Goal: Check status: Check status

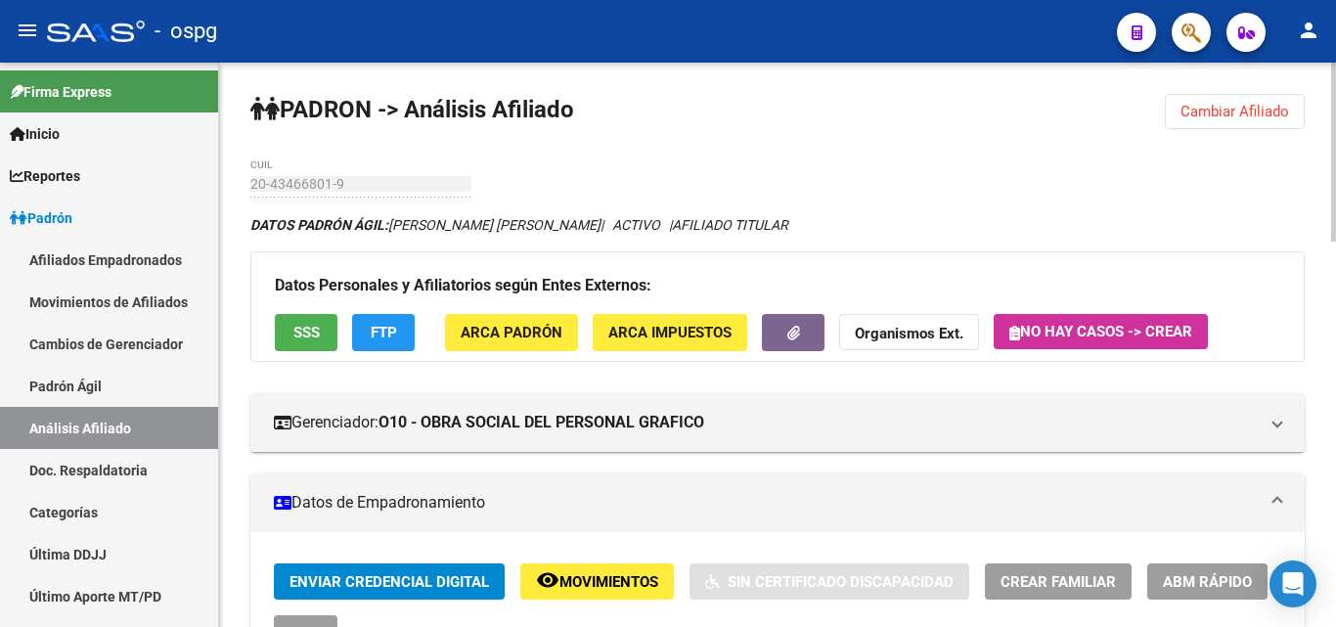
click at [1211, 125] on button "Cambiar Afiliado" at bounding box center [1235, 111] width 140 height 35
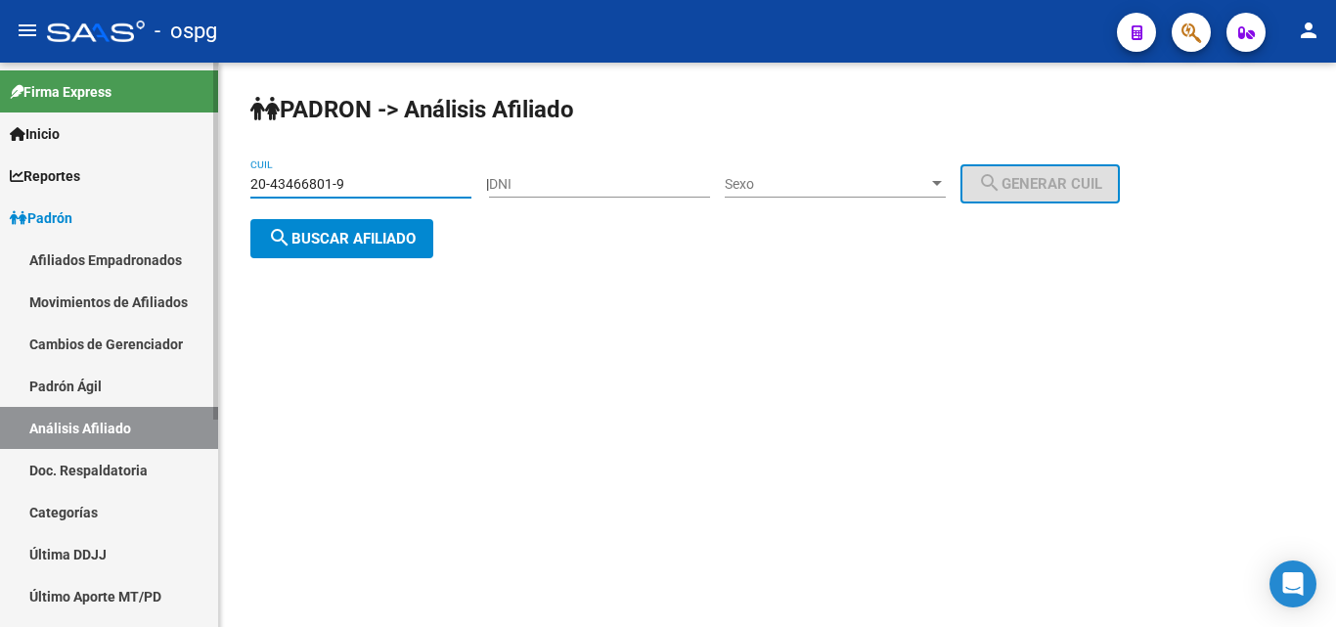
drag, startPoint x: 357, startPoint y: 182, endPoint x: 179, endPoint y: 197, distance: 178.6
click at [179, 197] on mat-sidenav-container "Firma Express Inicio Calendario SSS Instructivos Contacto OS Reportes Ingresos …" at bounding box center [668, 345] width 1336 height 564
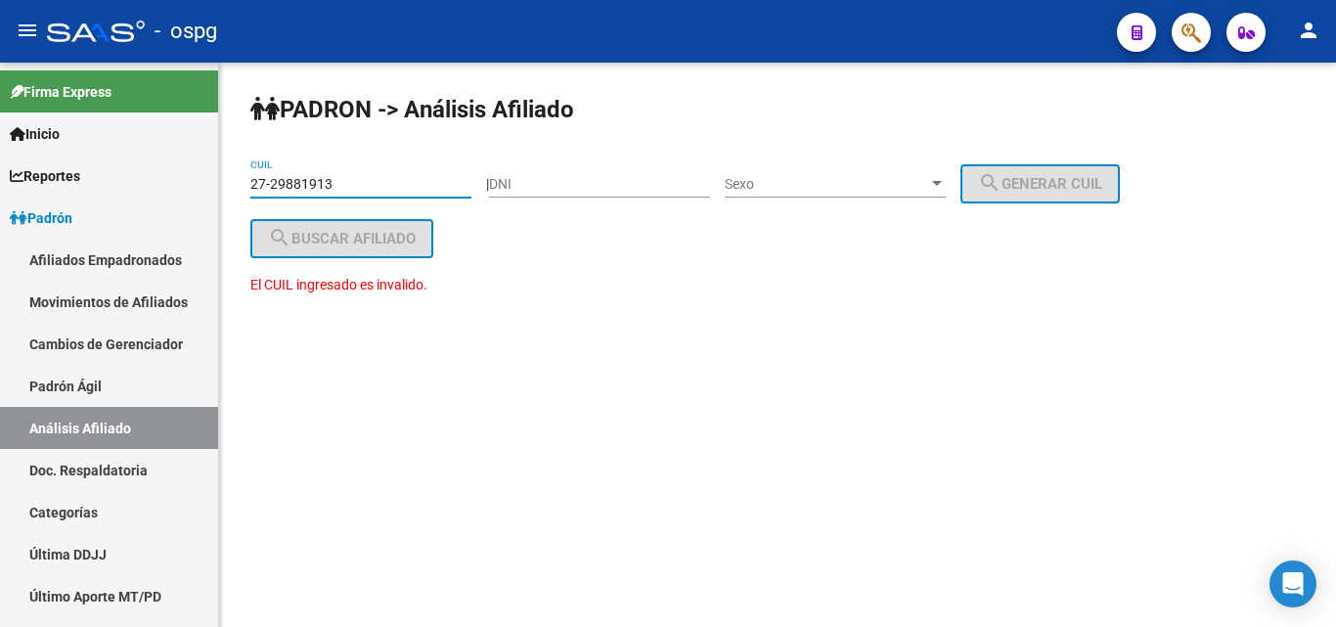
click at [302, 181] on input "27-29881913" at bounding box center [360, 184] width 221 height 17
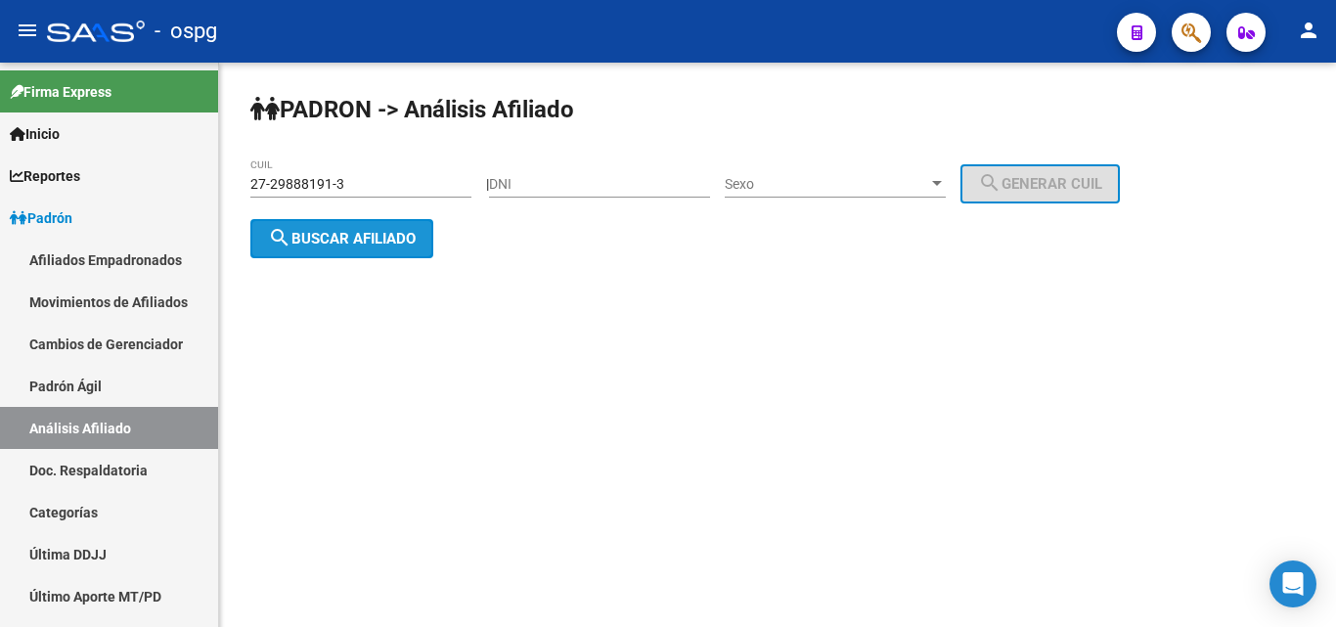
click at [334, 233] on span "search Buscar afiliado" at bounding box center [342, 239] width 148 height 18
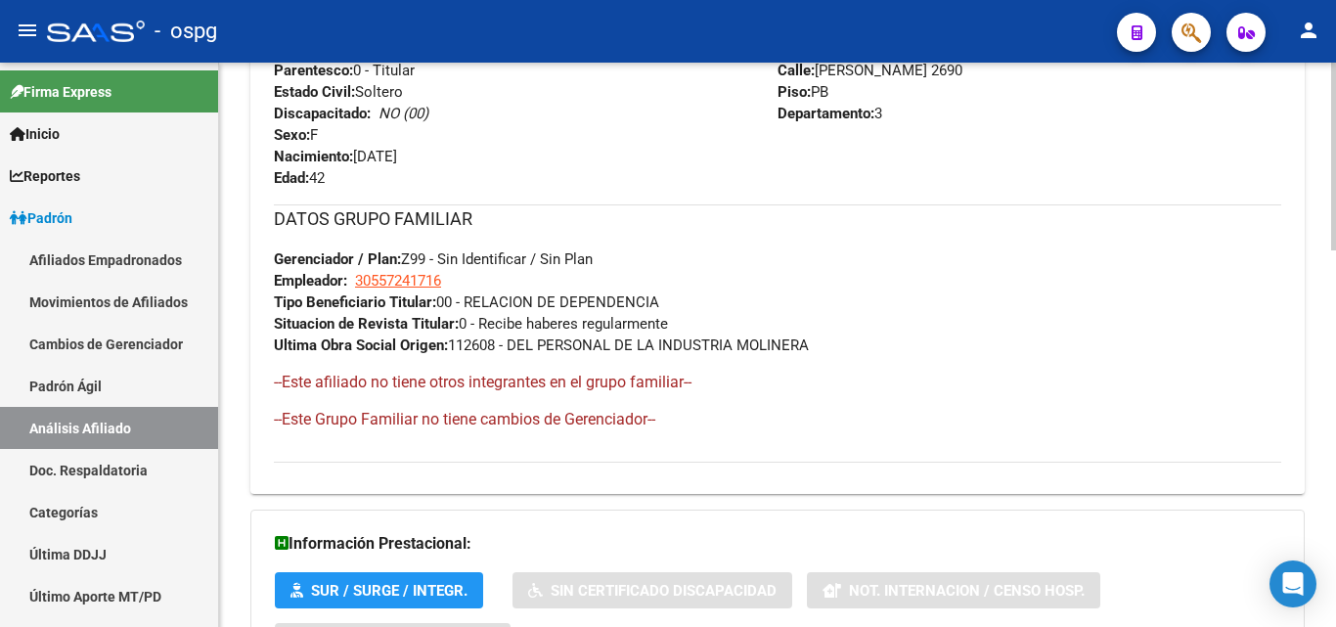
scroll to position [1134, 0]
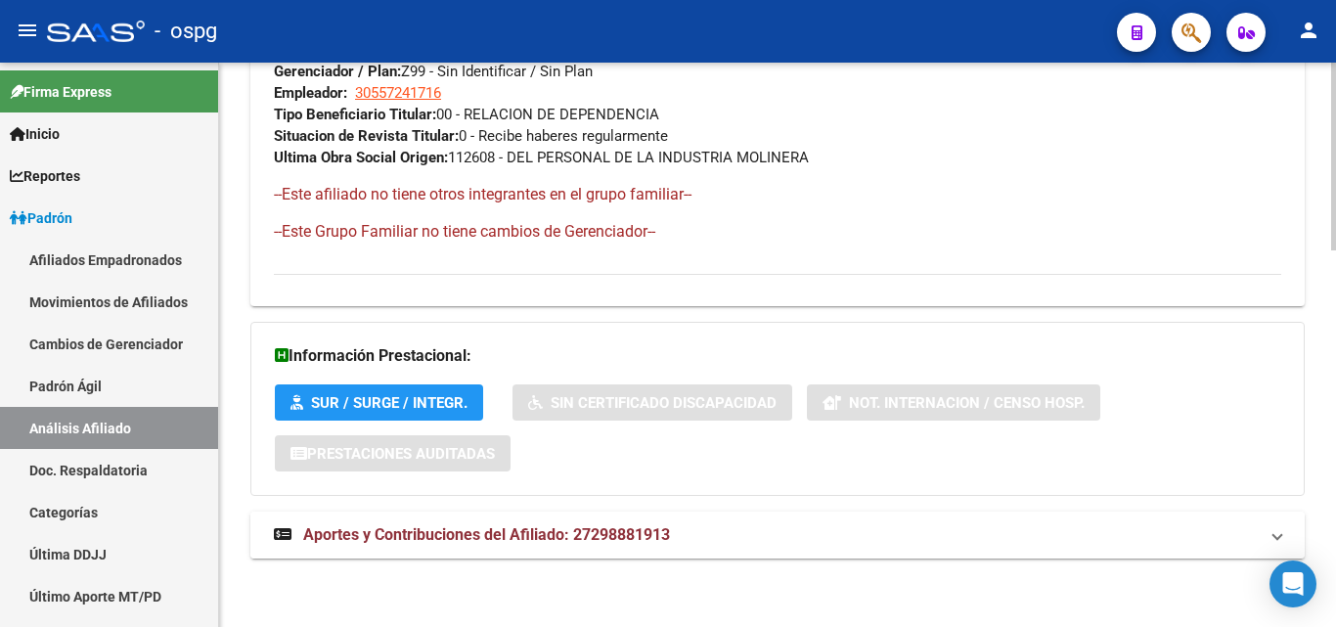
click at [515, 542] on span "Aportes y Contribuciones del Afiliado: 27298881913" at bounding box center [486, 534] width 367 height 19
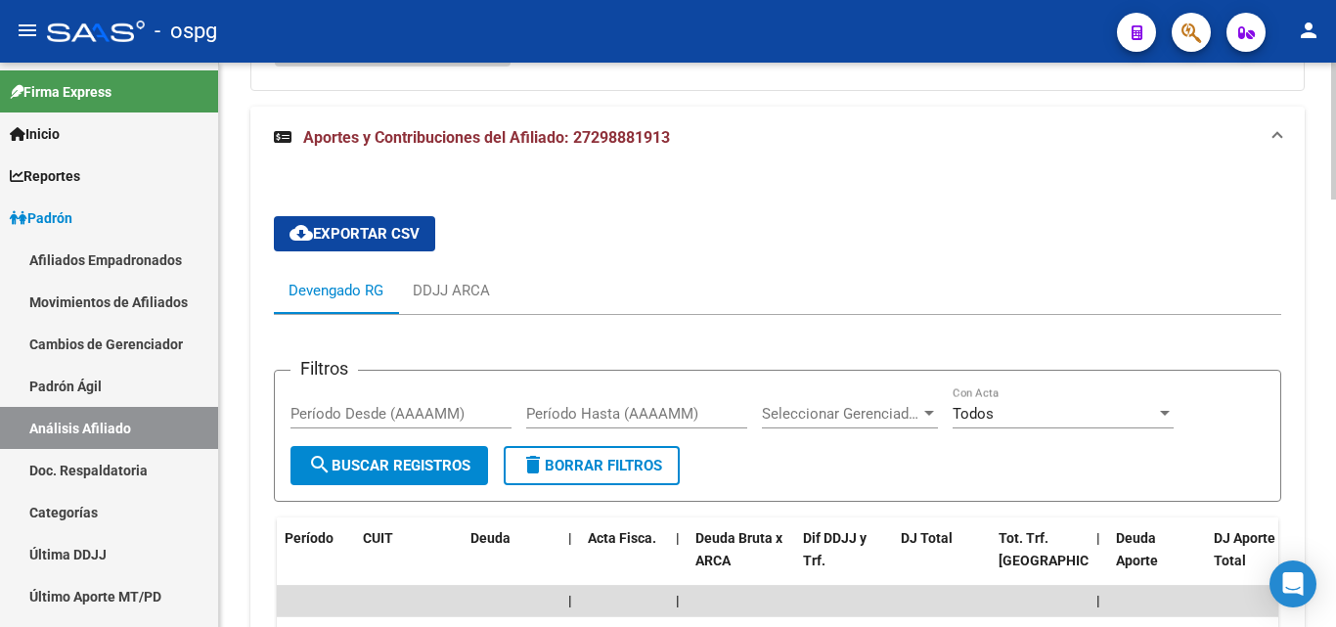
scroll to position [1542, 0]
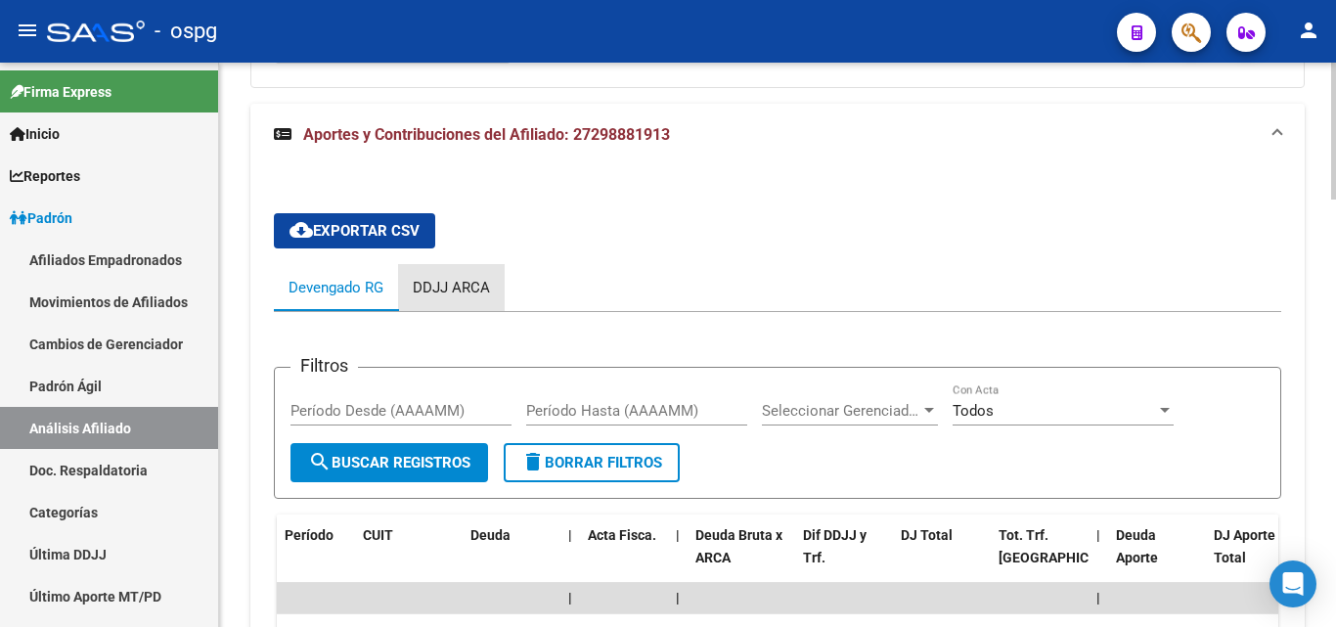
click at [471, 284] on div "DDJJ ARCA" at bounding box center [451, 288] width 77 height 22
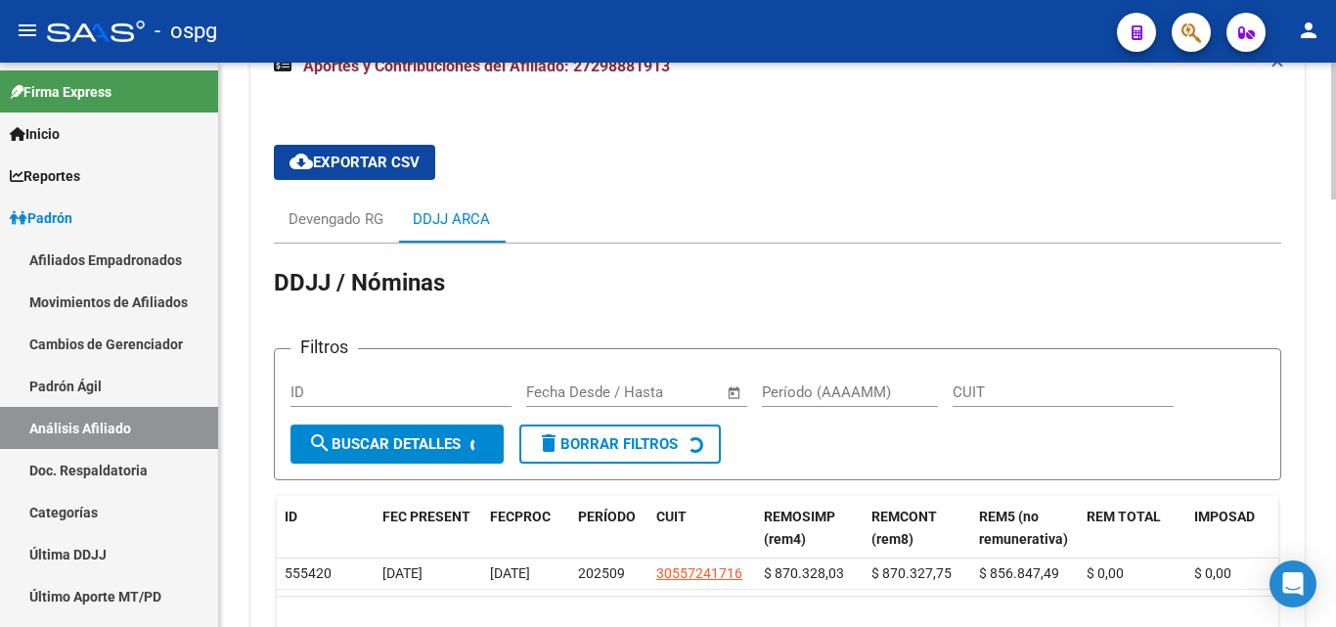
scroll to position [1681, 0]
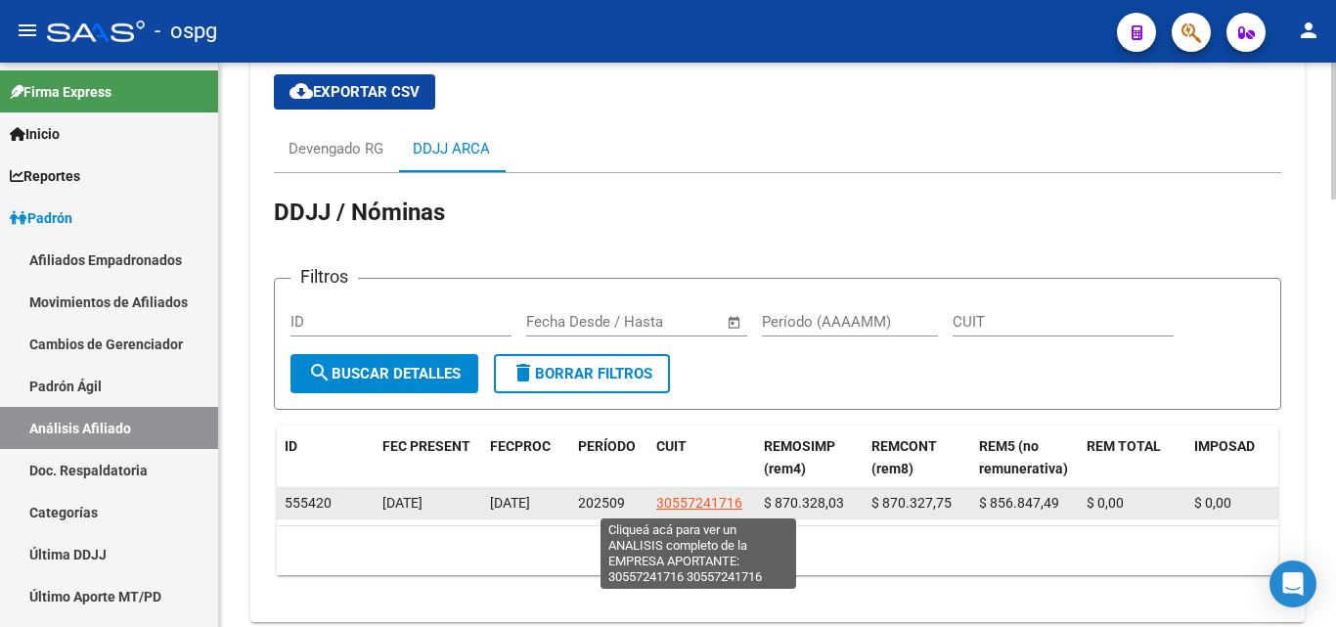
click at [691, 495] on span "30557241716" at bounding box center [699, 503] width 86 height 16
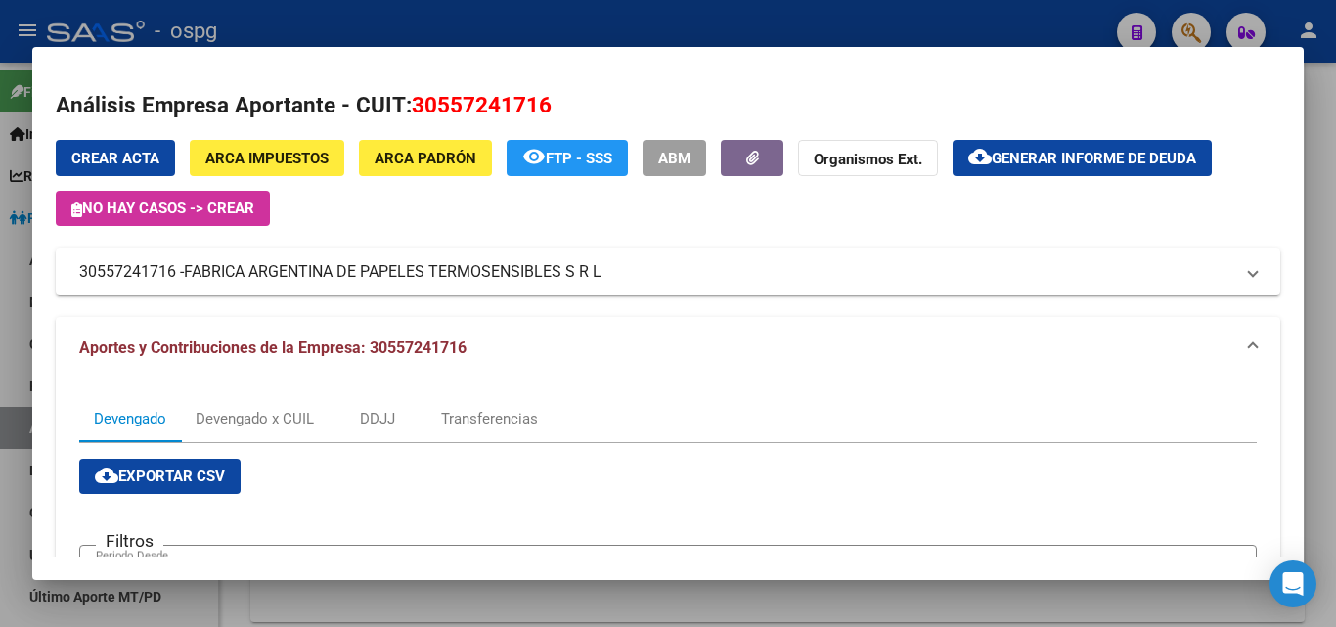
click at [830, 27] on div at bounding box center [668, 313] width 1336 height 627
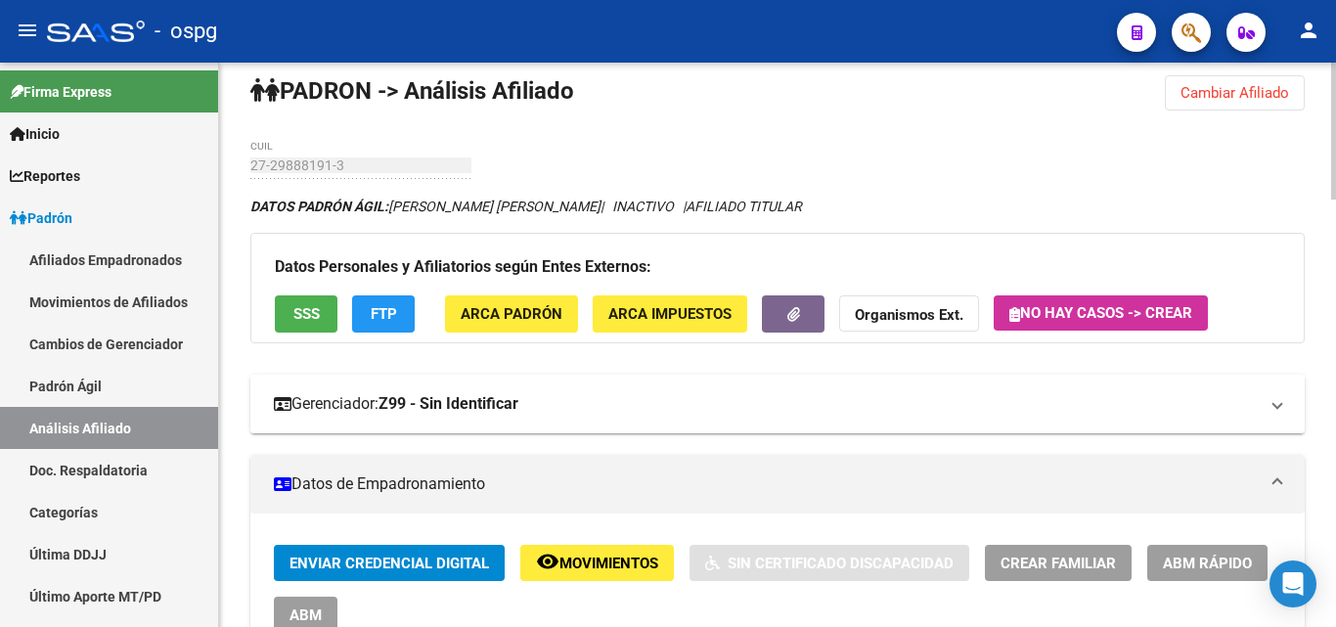
scroll to position [0, 0]
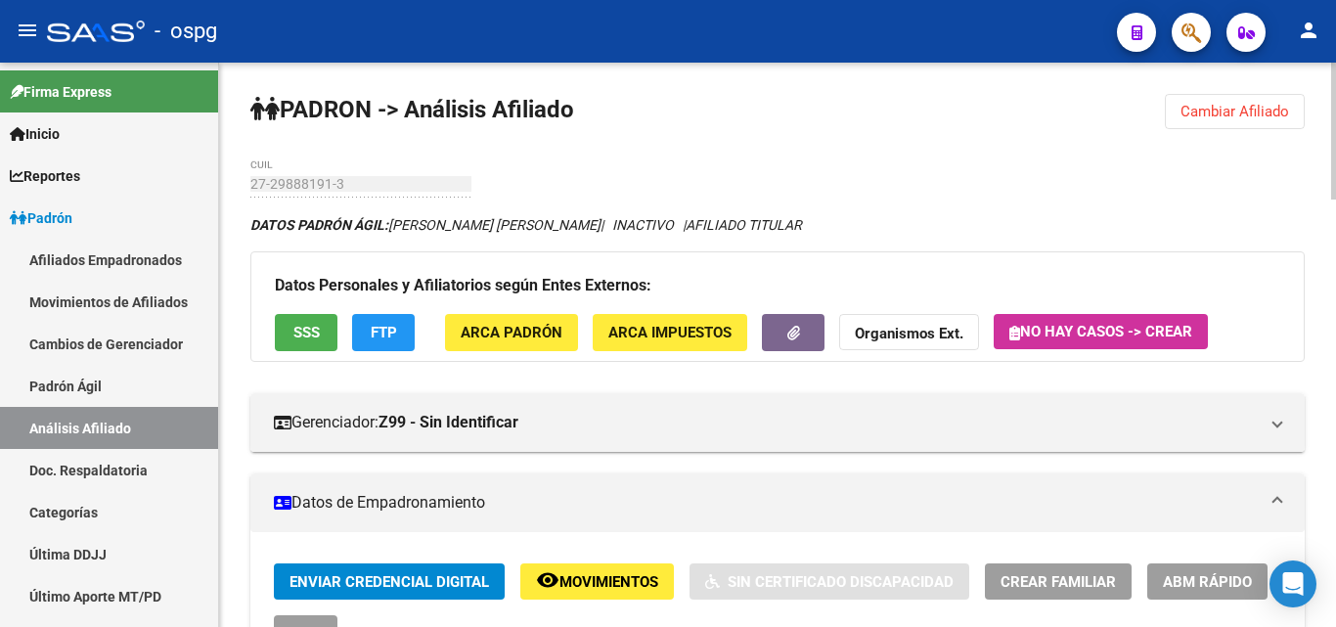
click at [1213, 104] on span "Cambiar Afiliado" at bounding box center [1234, 112] width 109 height 18
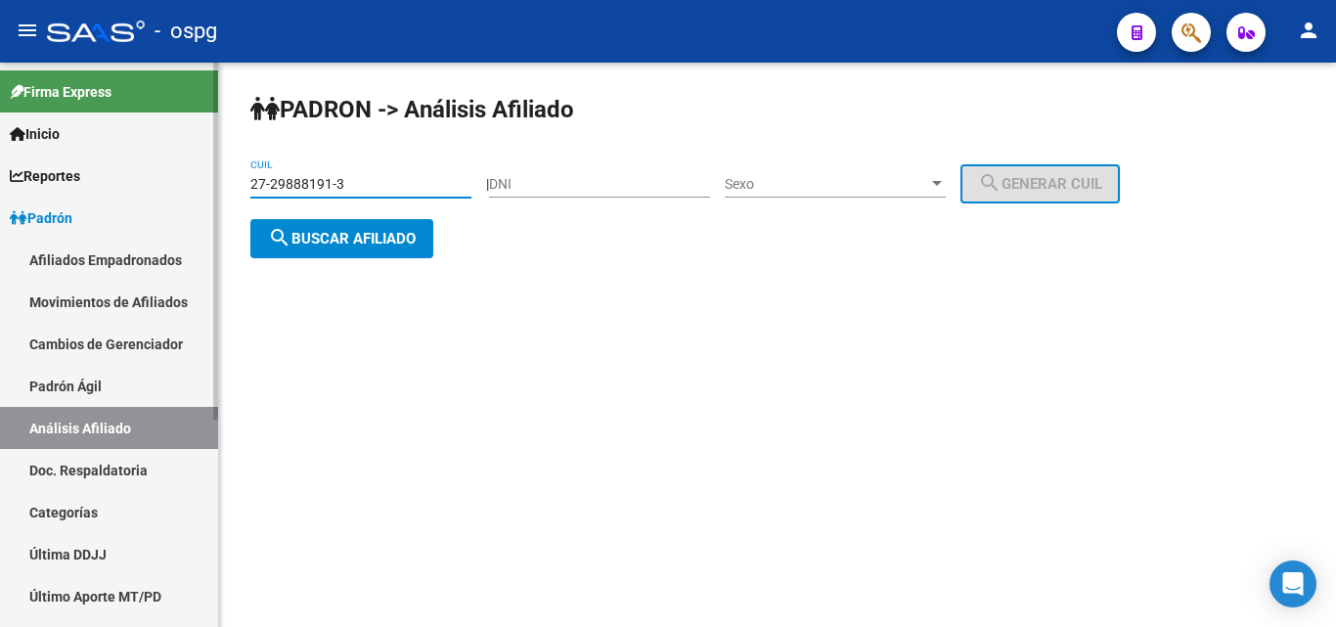
drag, startPoint x: 368, startPoint y: 180, endPoint x: 176, endPoint y: 191, distance: 192.0
click at [176, 191] on mat-sidenav-container "Firma Express Inicio Calendario SSS Instructivos Contacto OS Reportes Ingresos …" at bounding box center [668, 345] width 1336 height 564
click at [301, 237] on span "search Buscar afiliado" at bounding box center [342, 239] width 148 height 18
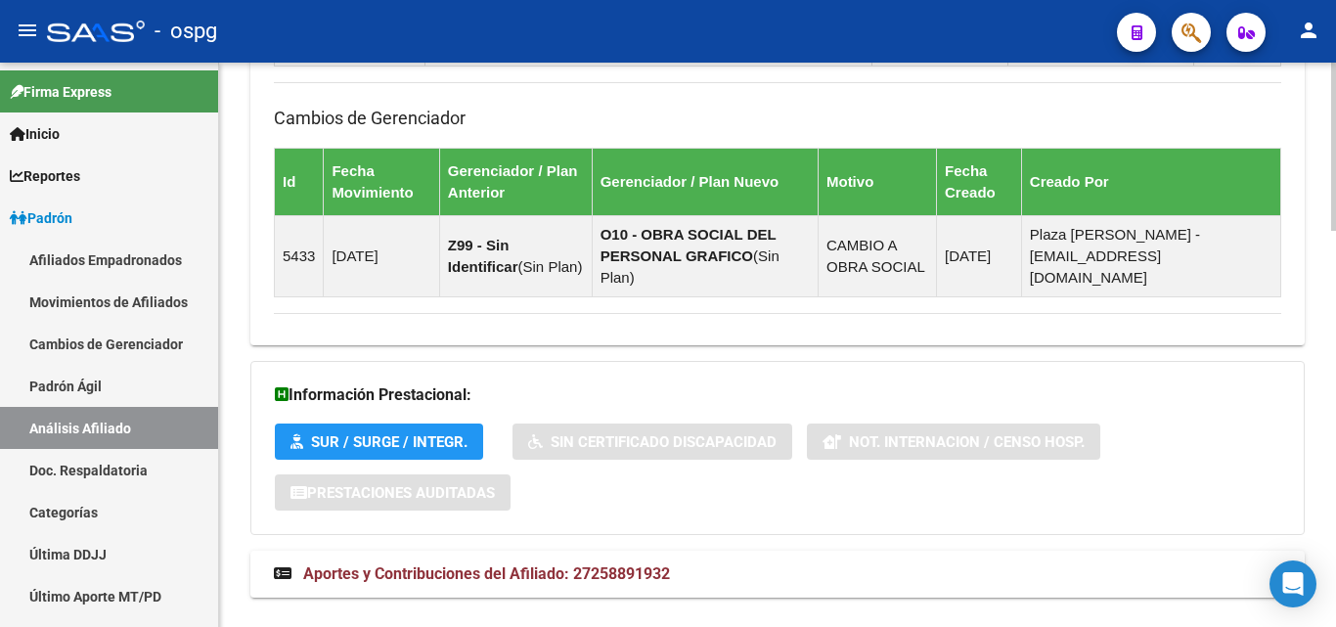
scroll to position [1326, 0]
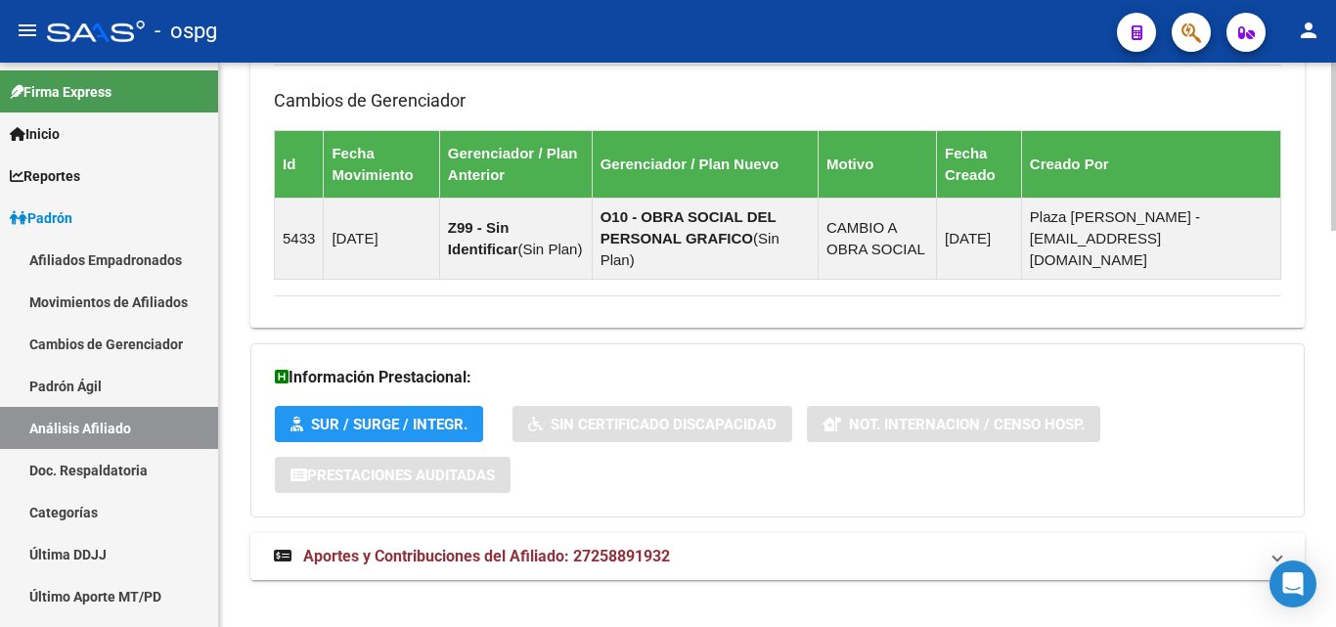
click at [521, 547] on span "Aportes y Contribuciones del Afiliado: 27258891932" at bounding box center [486, 556] width 367 height 19
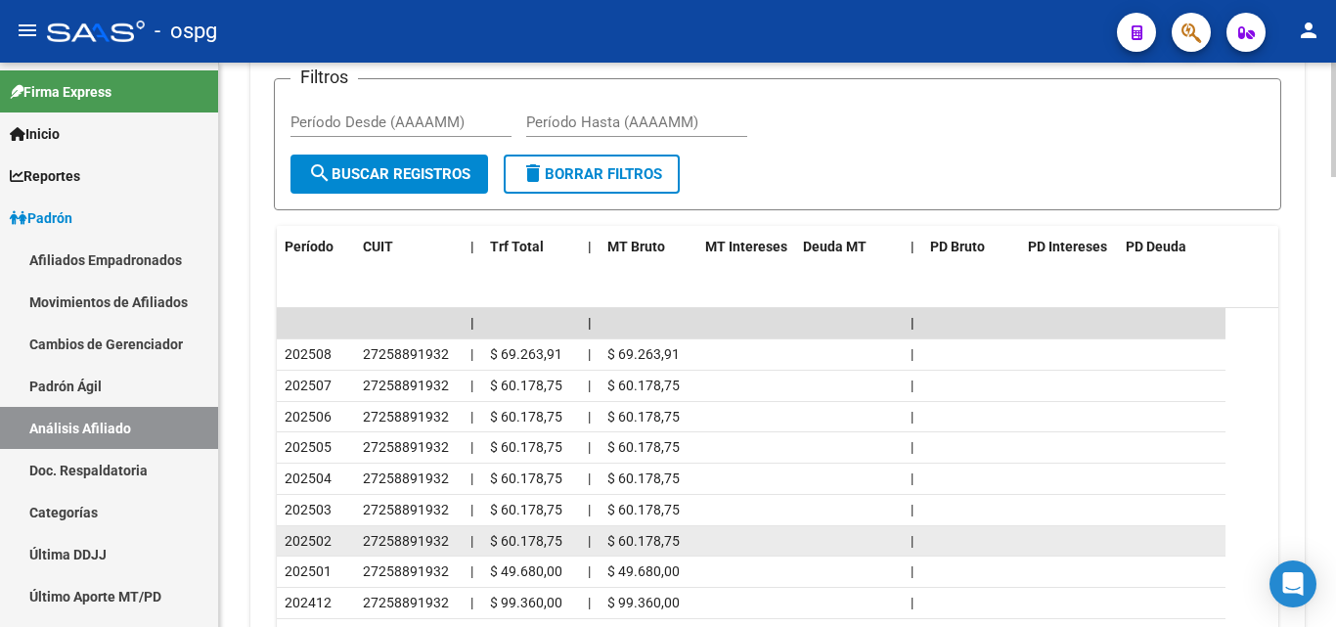
scroll to position [2217, 0]
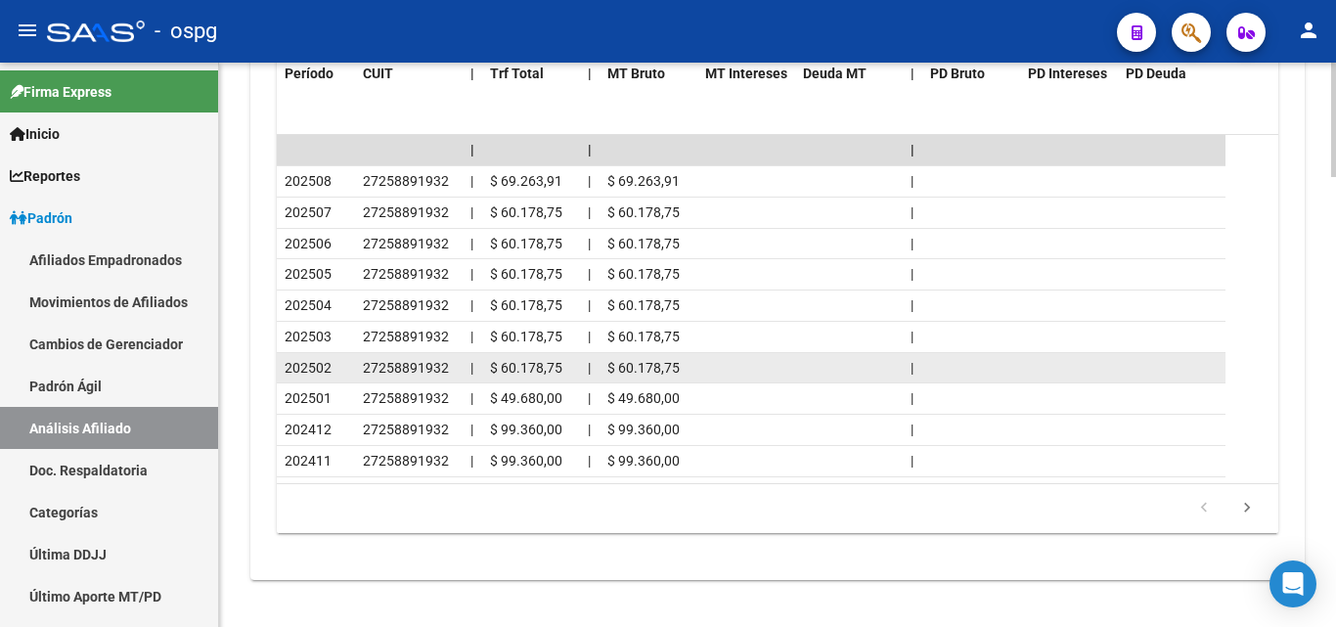
click at [1065, 353] on datatable-body-cell at bounding box center [1069, 368] width 98 height 30
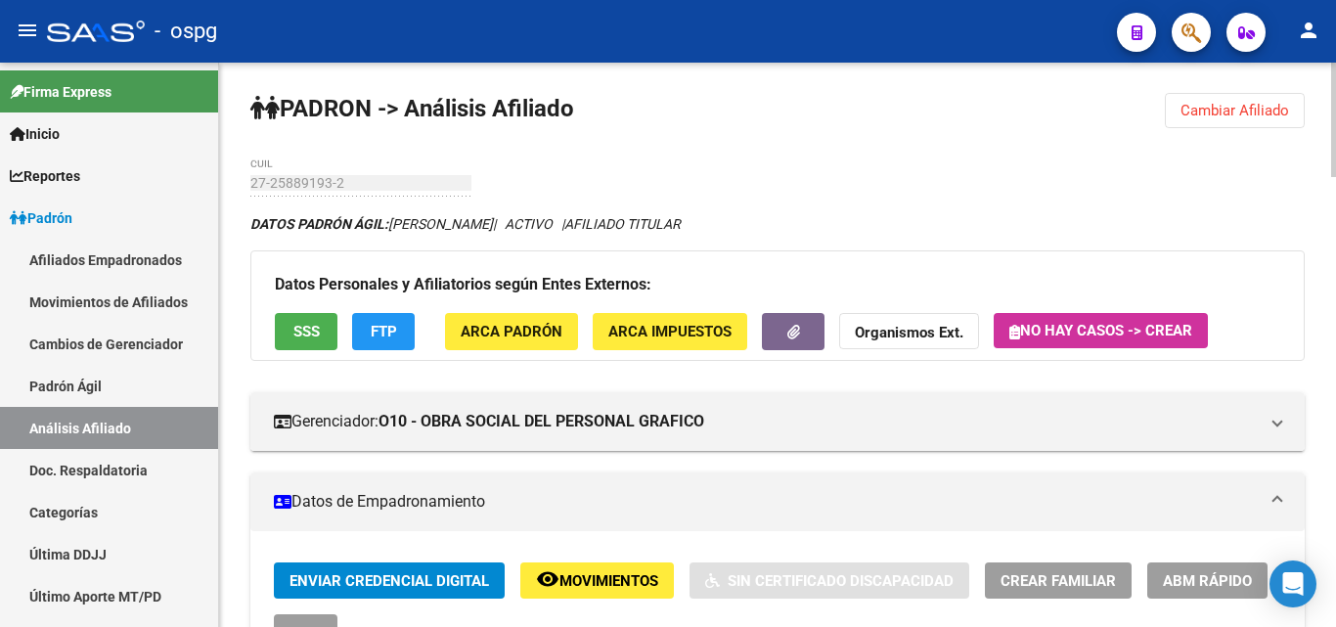
scroll to position [0, 0]
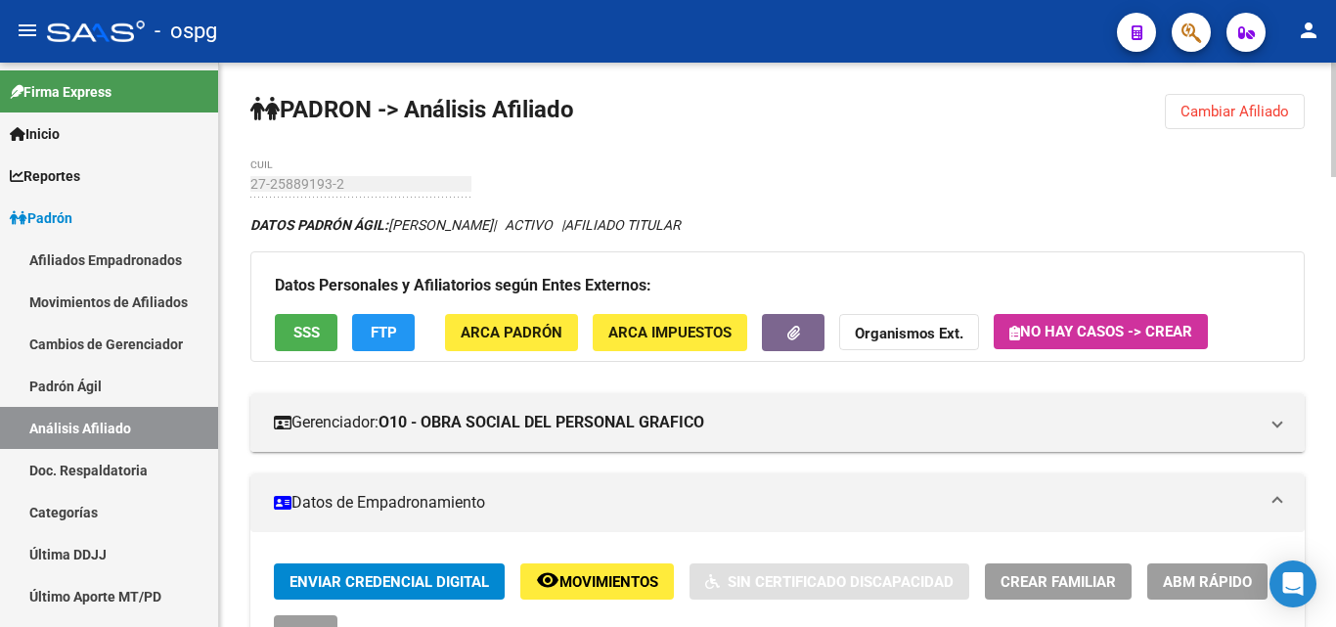
click at [1224, 106] on span "Cambiar Afiliado" at bounding box center [1234, 112] width 109 height 18
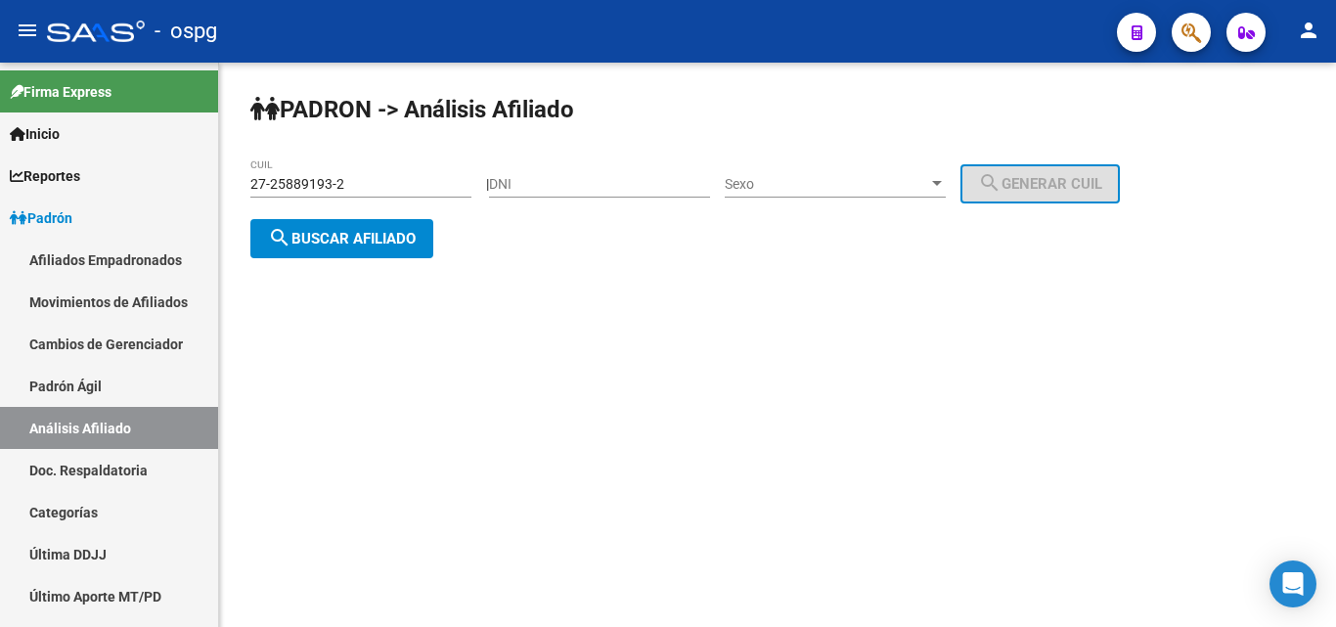
drag, startPoint x: 364, startPoint y: 169, endPoint x: 333, endPoint y: 177, distance: 31.3
click at [333, 177] on div "27-25889193-2 CUIL" at bounding box center [360, 177] width 221 height 39
drag, startPoint x: 309, startPoint y: 186, endPoint x: 179, endPoint y: 204, distance: 131.4
click at [179, 204] on mat-sidenav-container "Firma Express Inicio Calendario SSS Instructivos Contacto OS Reportes Ingresos …" at bounding box center [668, 345] width 1336 height 564
type input "20-38629004-1"
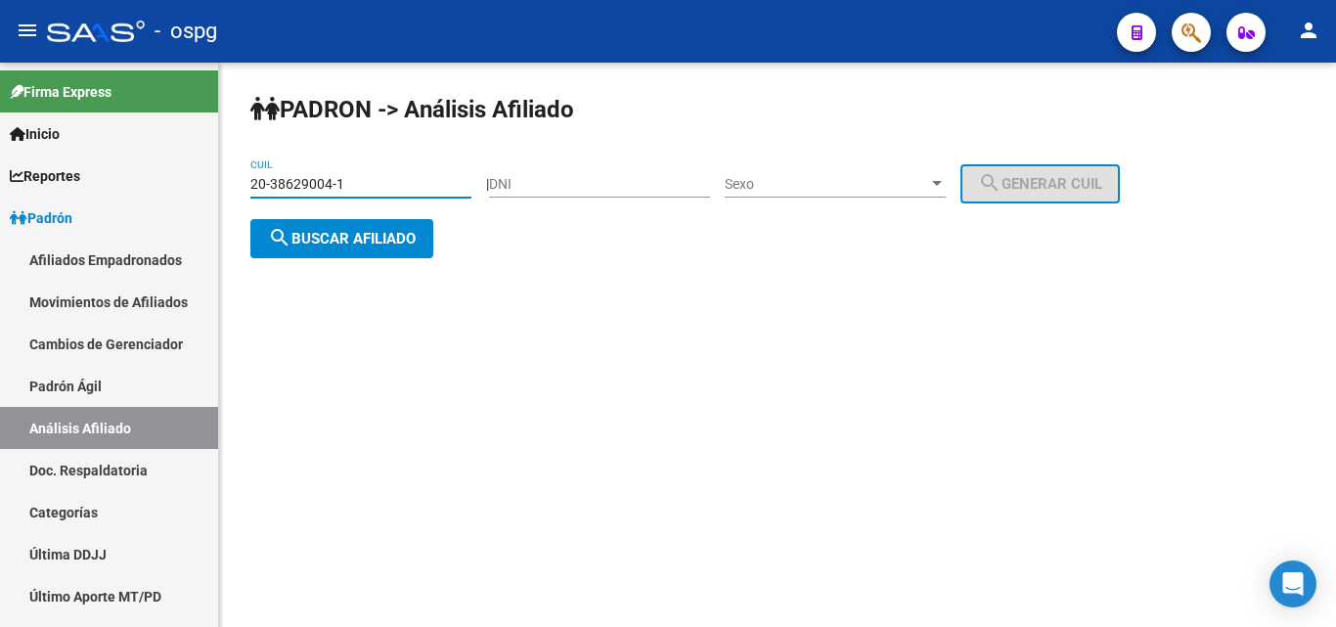
click at [358, 230] on span "search Buscar afiliado" at bounding box center [342, 239] width 148 height 18
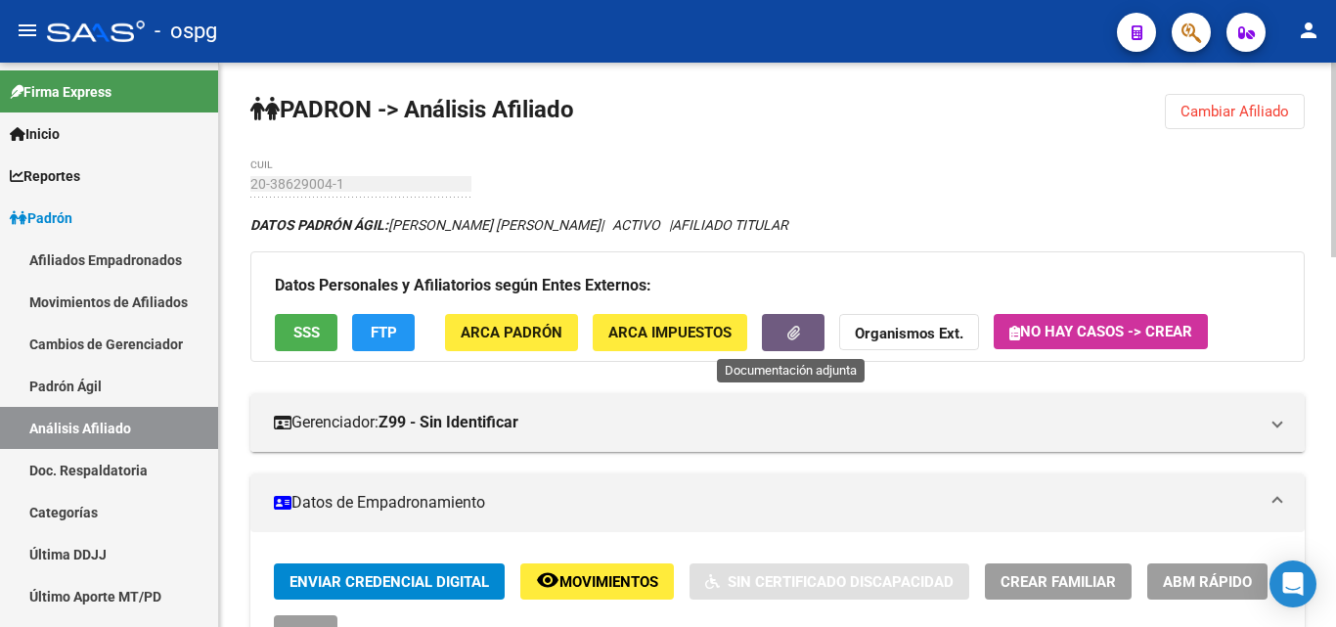
click at [808, 326] on button "button" at bounding box center [793, 332] width 63 height 36
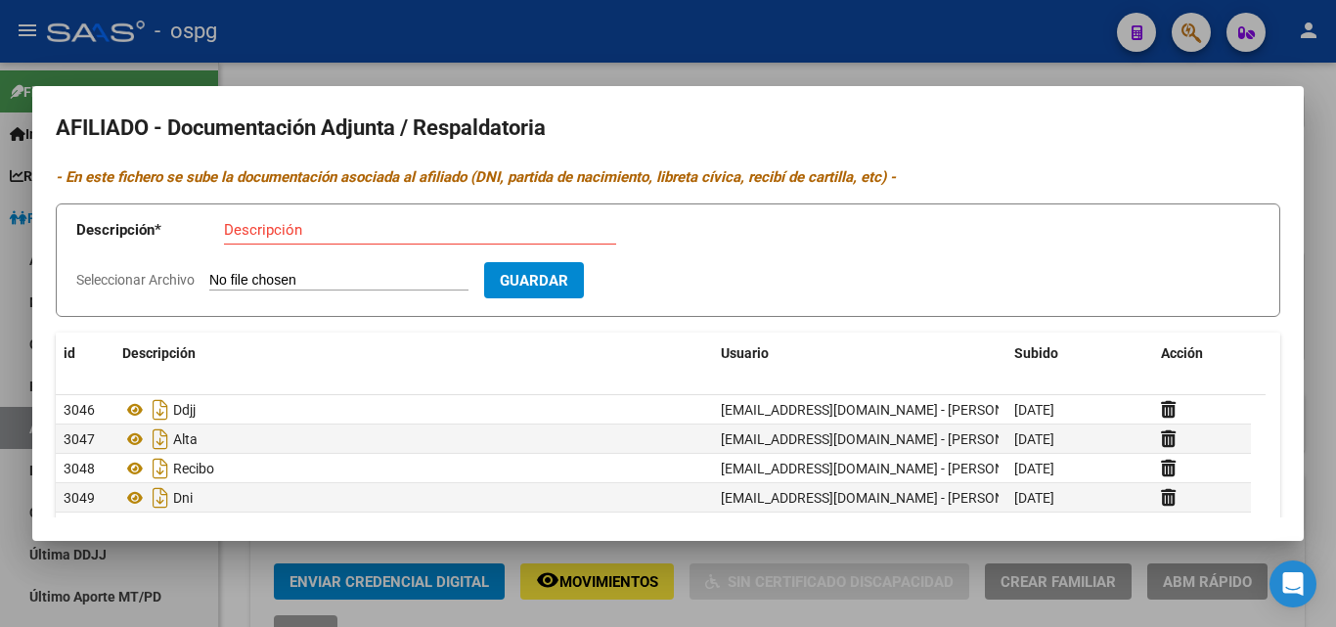
click at [572, 52] on div at bounding box center [668, 313] width 1336 height 627
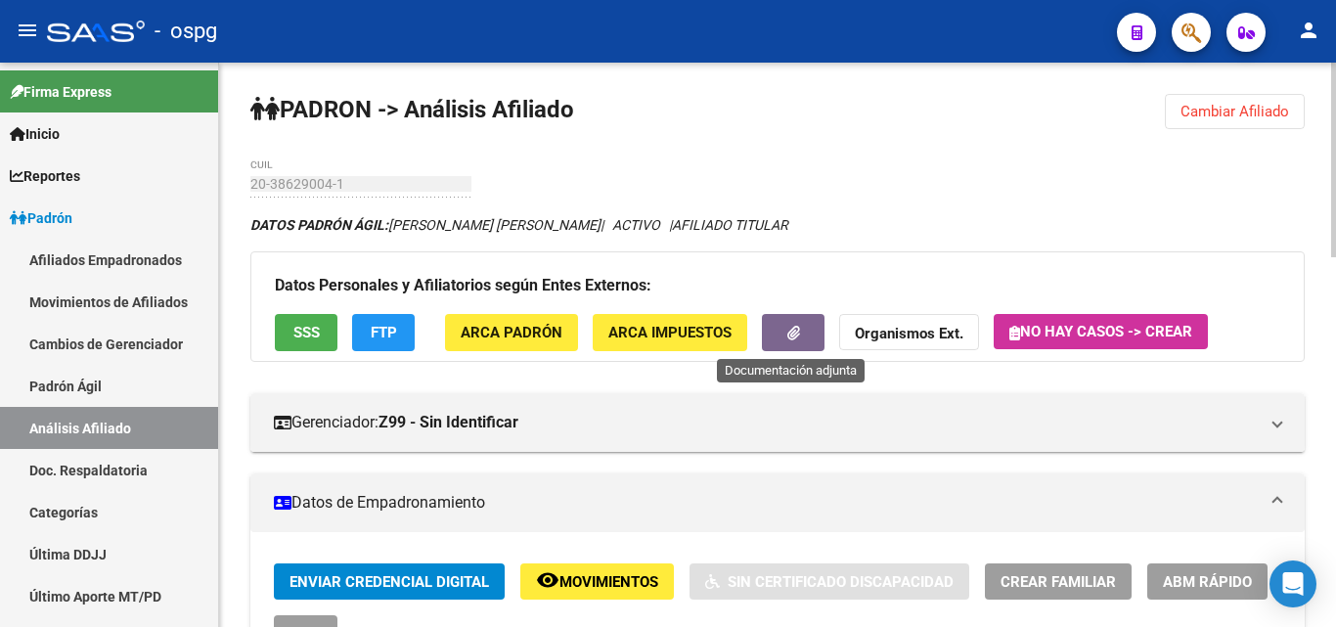
click at [797, 332] on icon "button" at bounding box center [793, 333] width 13 height 15
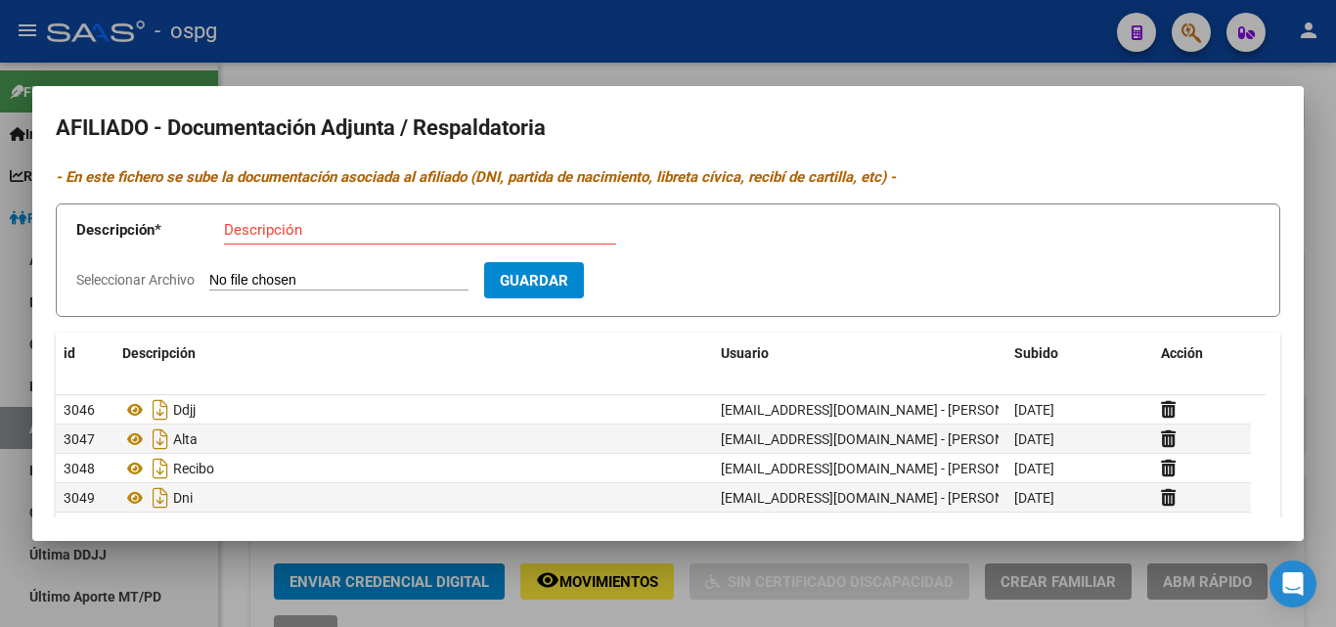
click at [426, 67] on div at bounding box center [668, 313] width 1336 height 627
